Goal: Find specific page/section: Find specific page/section

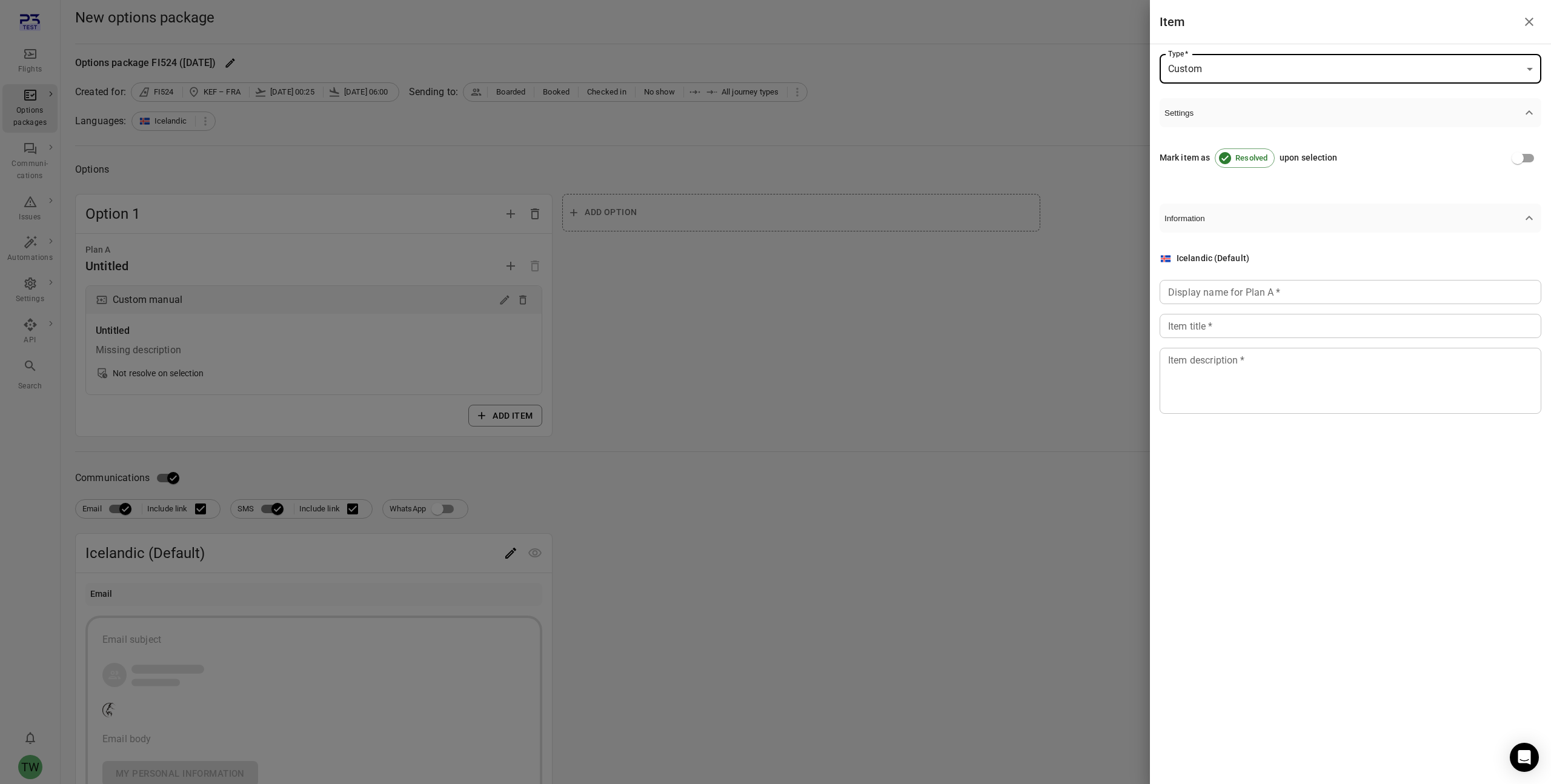
click at [833, 125] on div at bounding box center [776, 392] width 1551 height 784
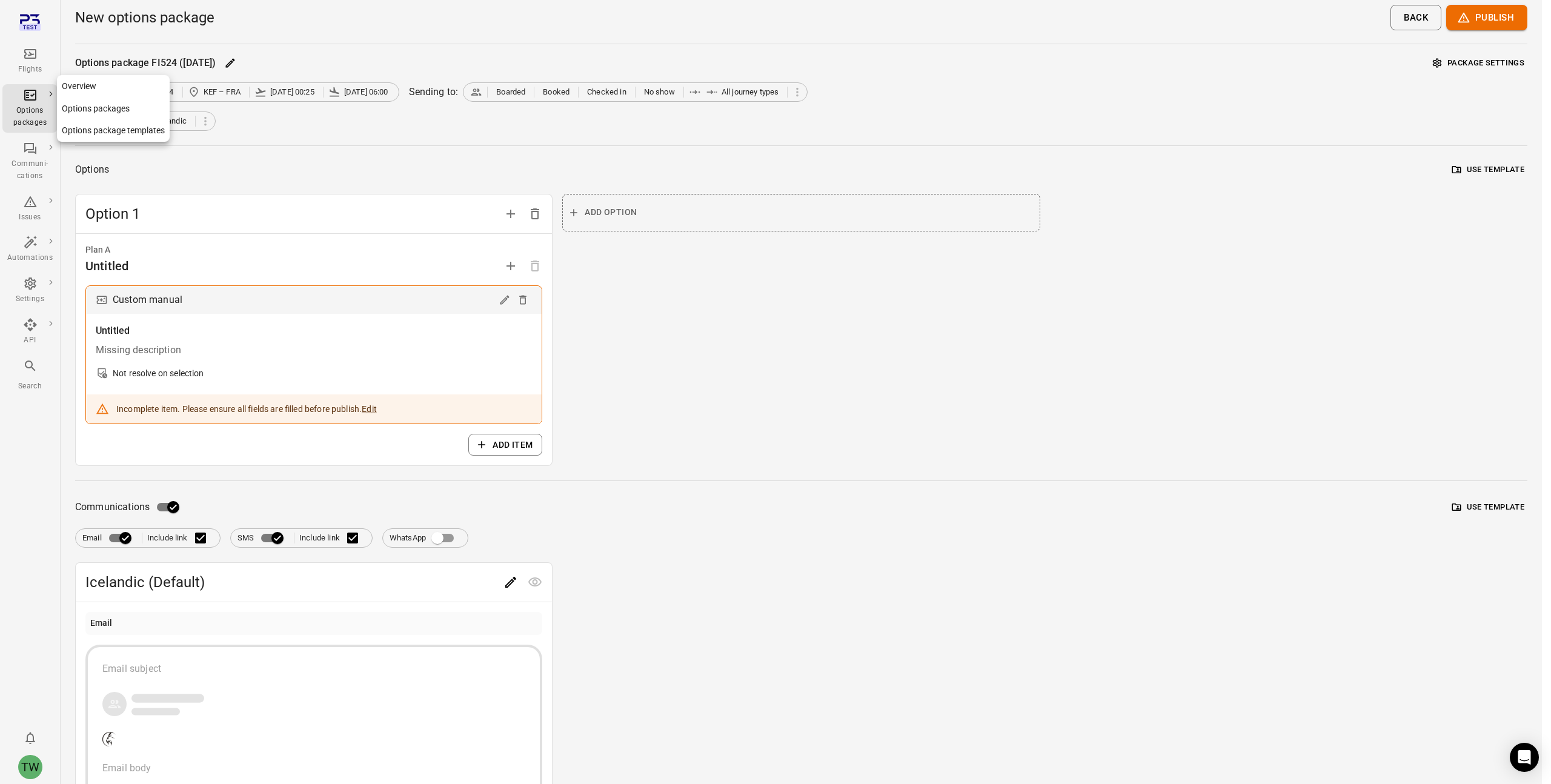
click at [32, 104] on div "Options packages" at bounding box center [30, 109] width 46 height 41
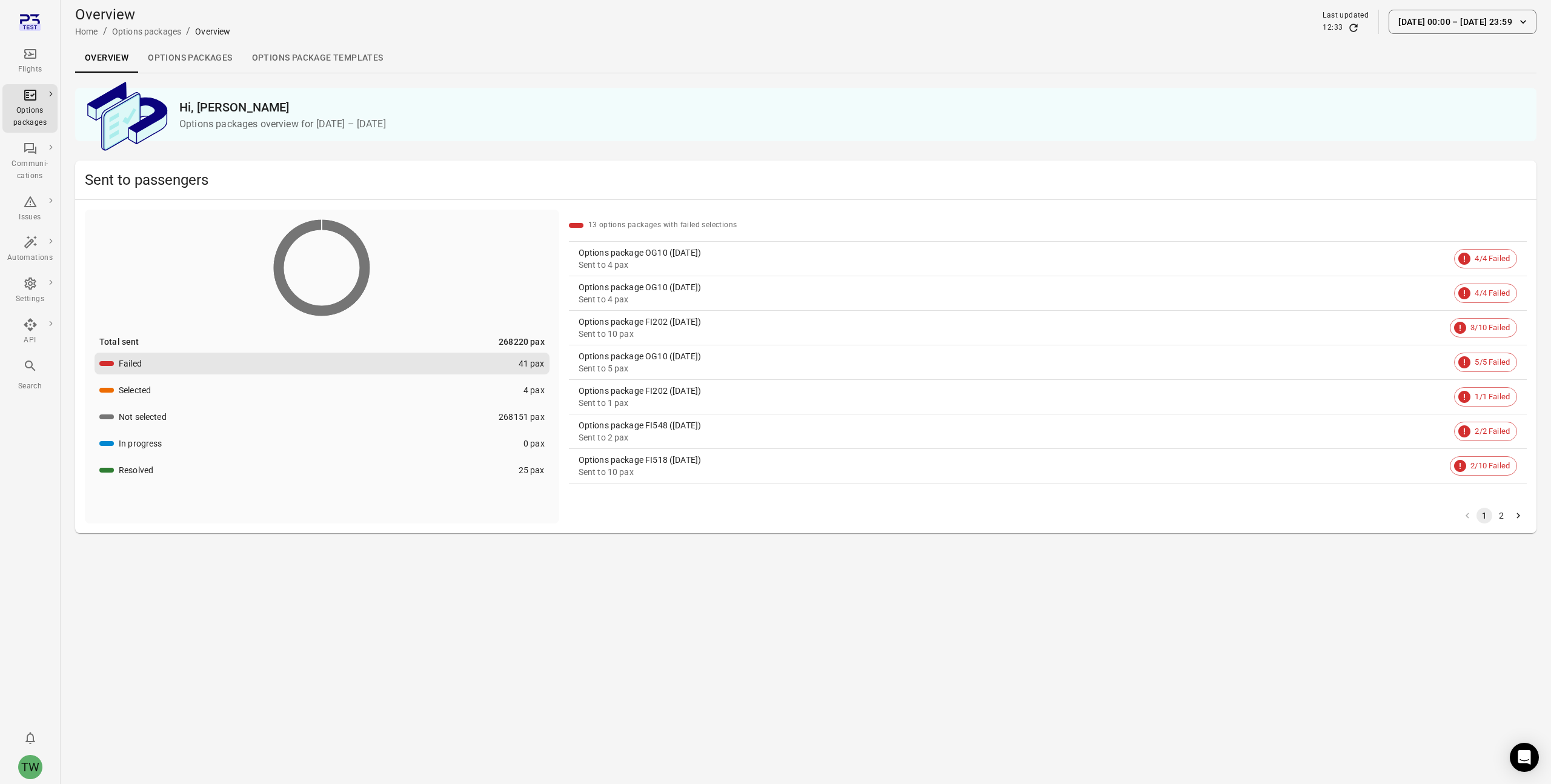
click at [31, 165] on div "Communi-cations" at bounding box center [30, 170] width 46 height 24
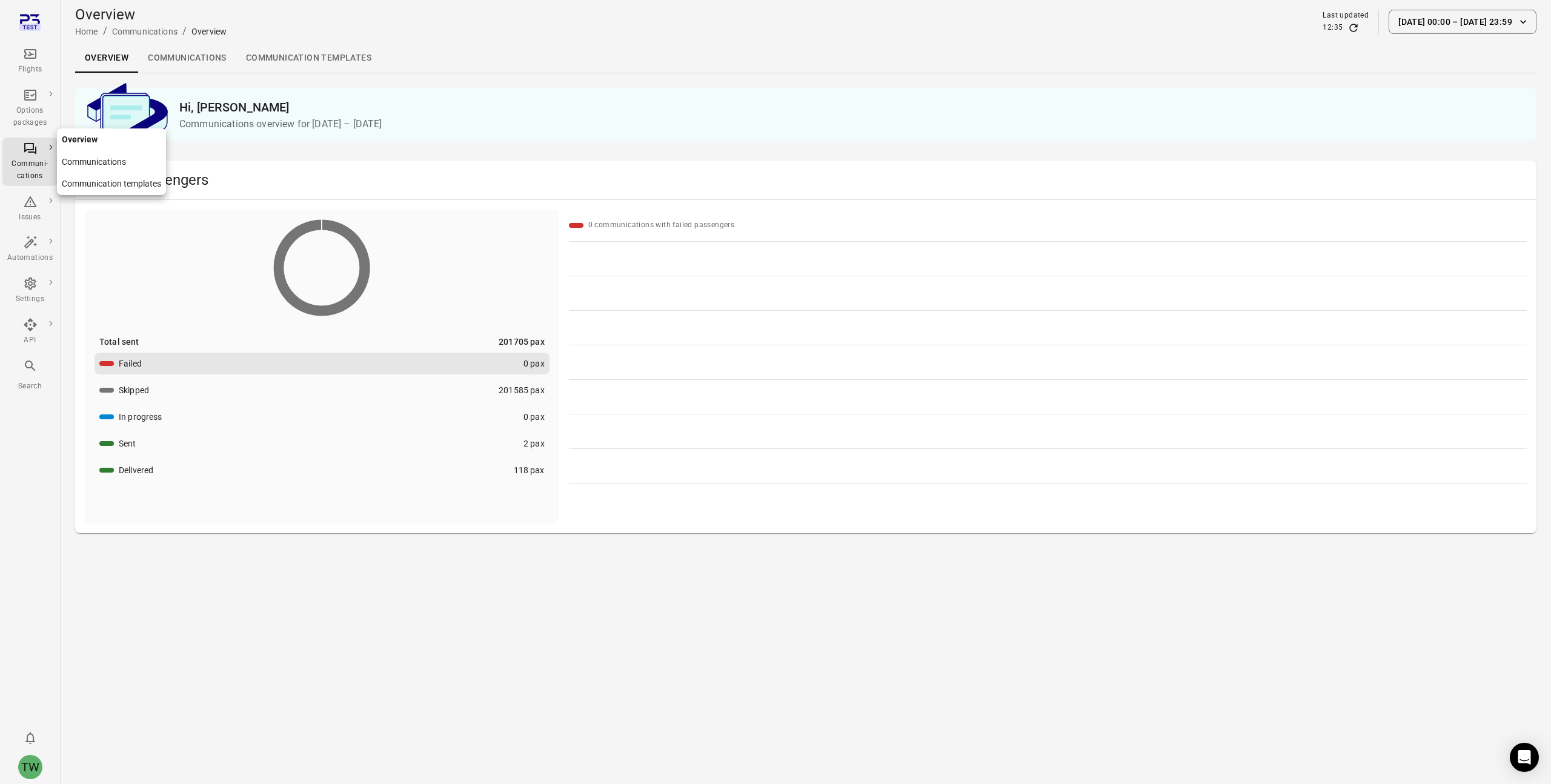
click at [29, 122] on div "Options packages" at bounding box center [30, 117] width 46 height 24
